Goal: Check status: Check status

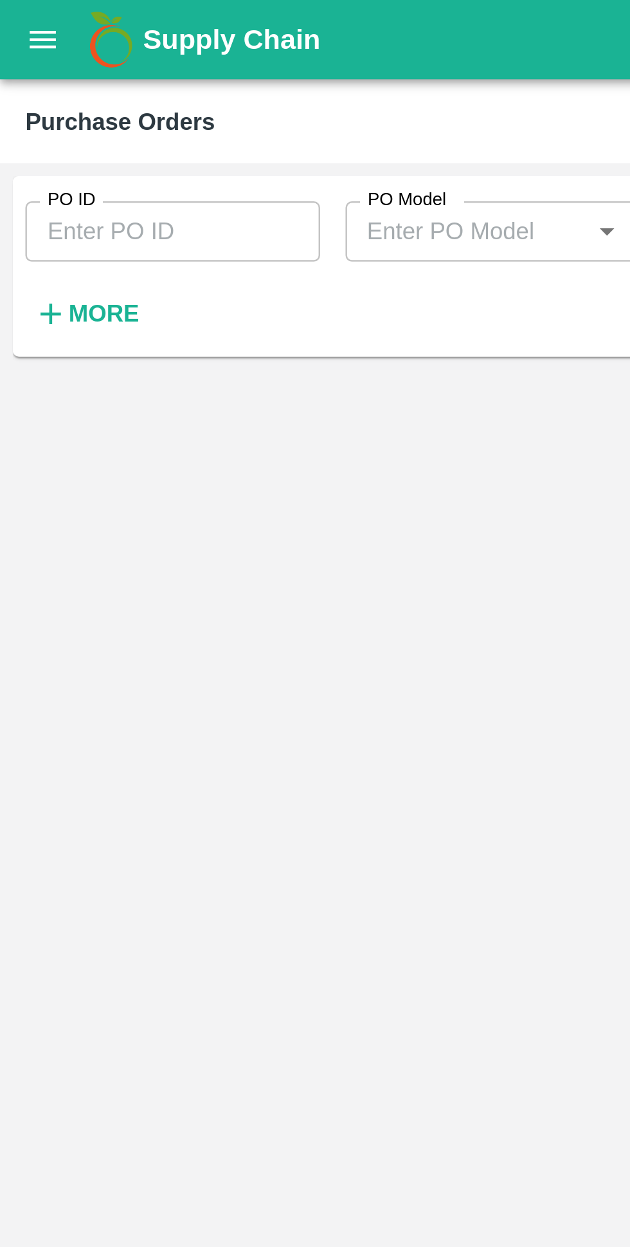
click at [19, 26] on button "open drawer" at bounding box center [18, 16] width 30 height 30
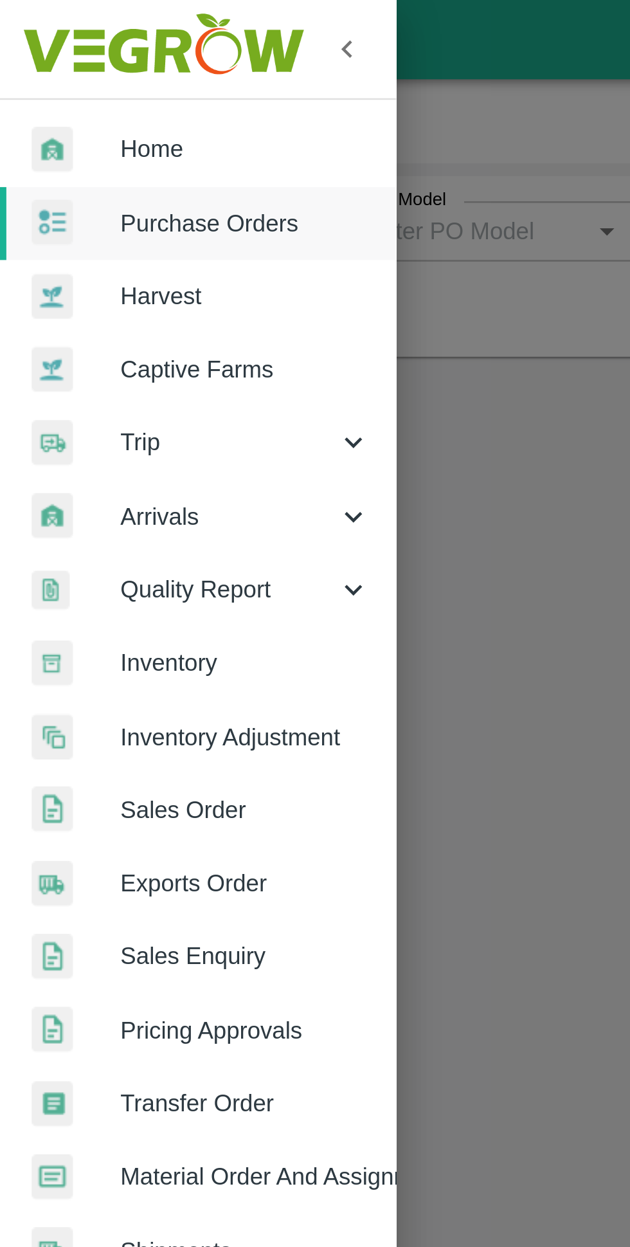
click at [94, 68] on link "Home" at bounding box center [80, 61] width 161 height 30
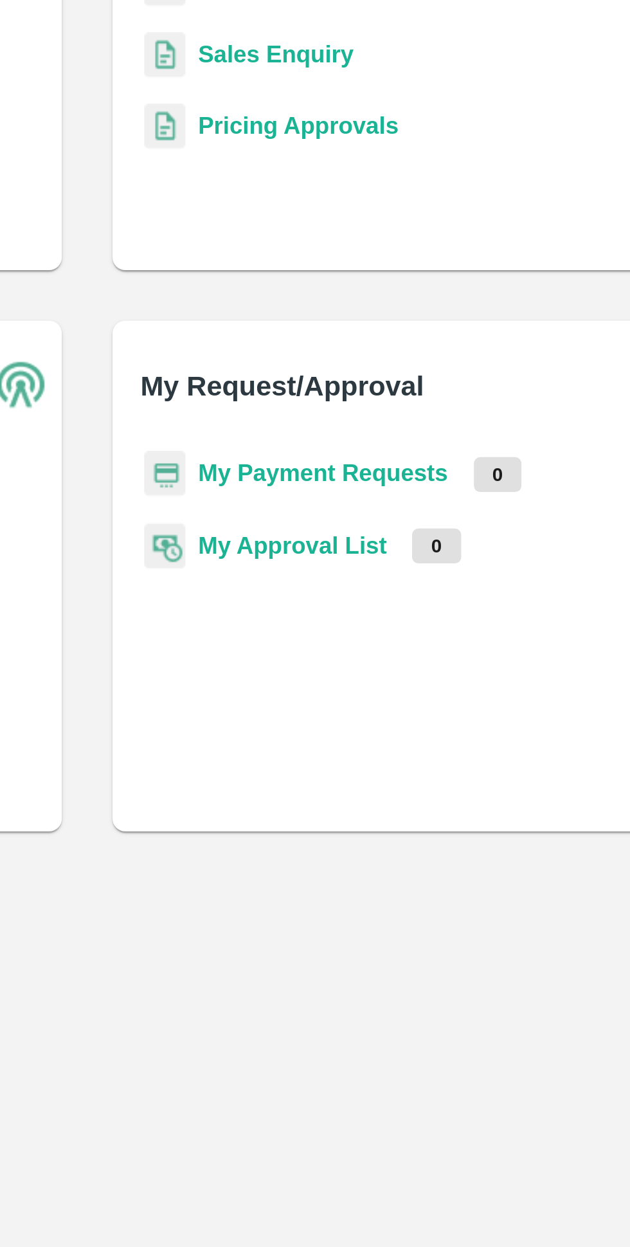
click at [435, 599] on b "My Payment Requests" at bounding box center [411, 597] width 102 height 10
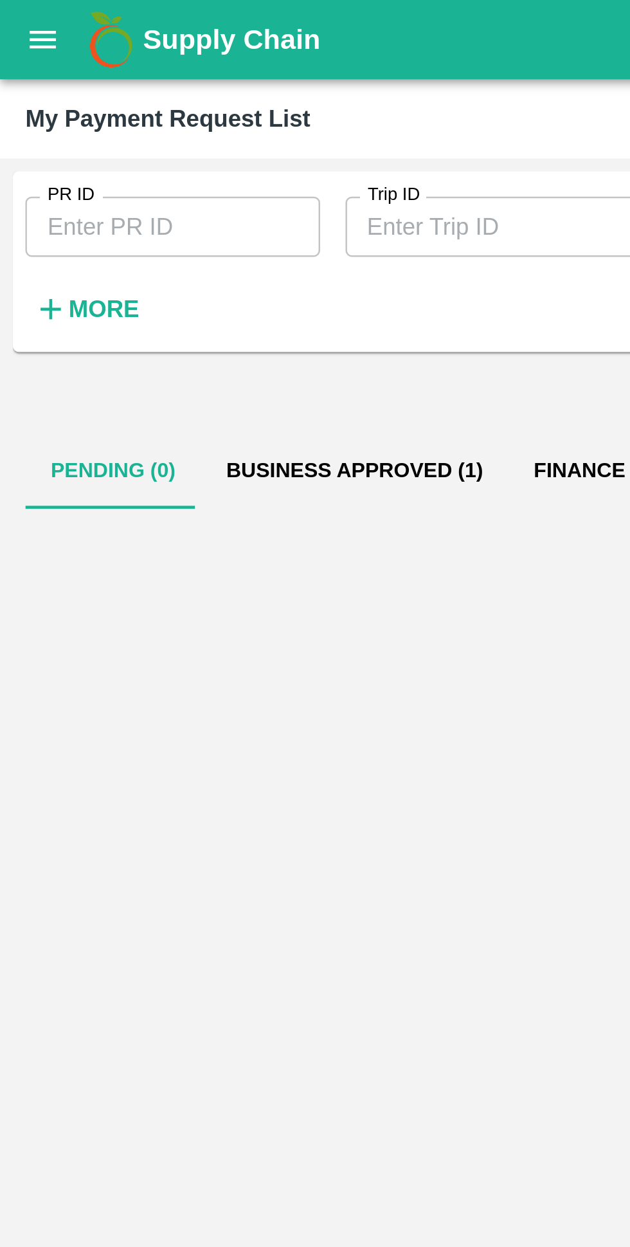
click at [158, 188] on button "Business Approved (1)" at bounding box center [144, 191] width 125 height 31
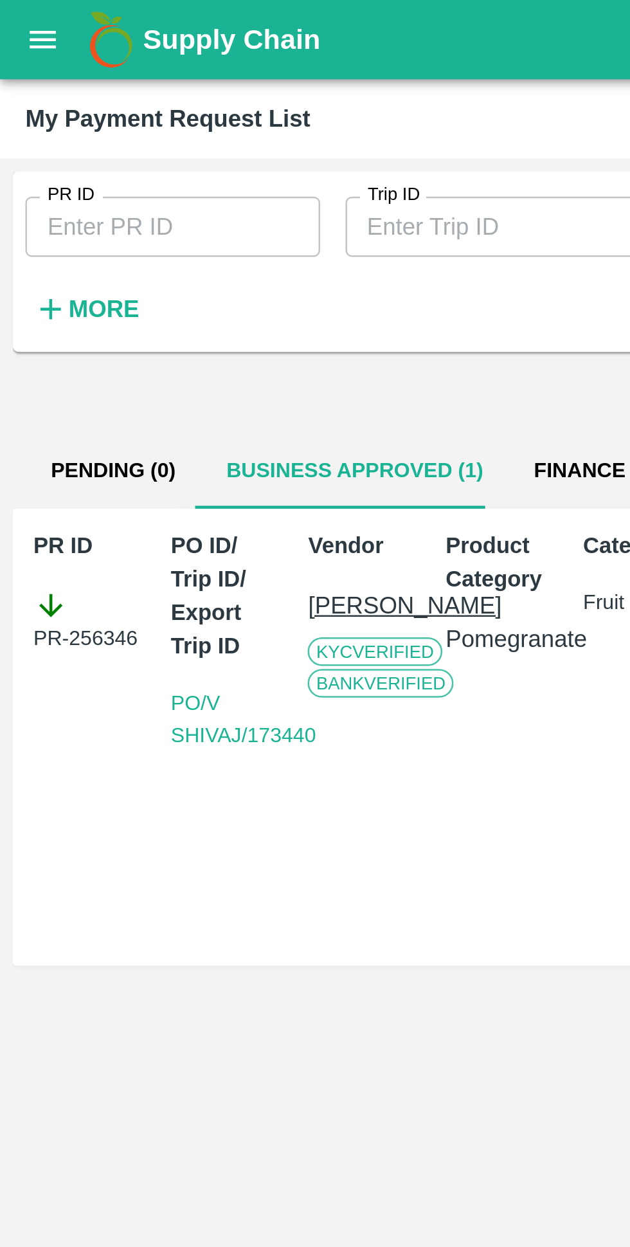
scroll to position [0, 9]
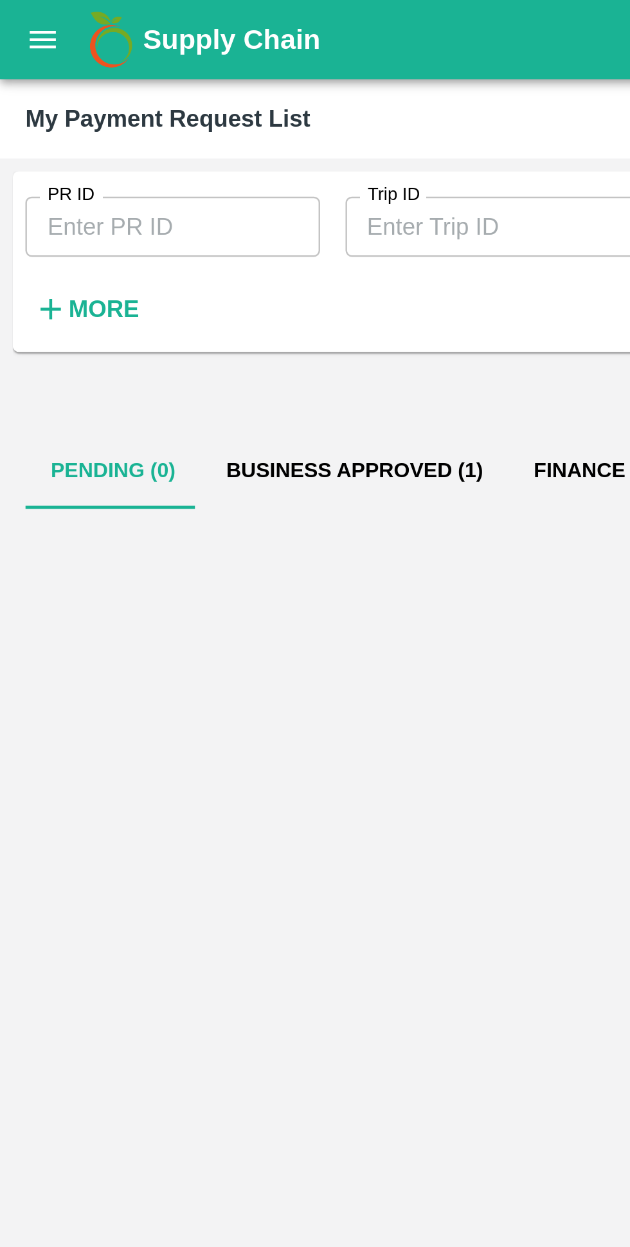
click at [122, 184] on button "Business Approved (1)" at bounding box center [144, 191] width 125 height 31
